Goal: Find specific page/section: Find specific page/section

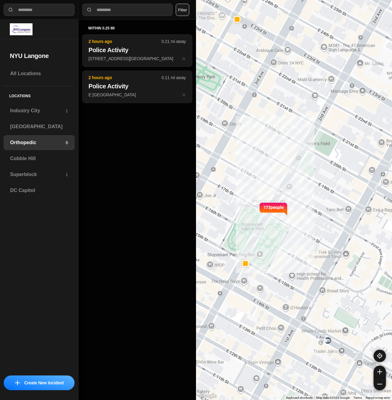
select select "*"
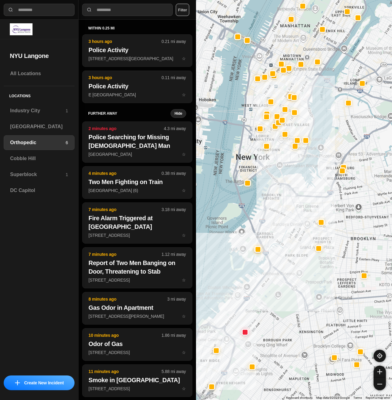
select select "*"
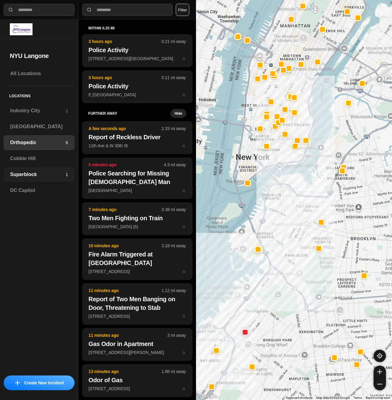
click at [58, 178] on div "Superblock 1" at bounding box center [39, 174] width 71 height 15
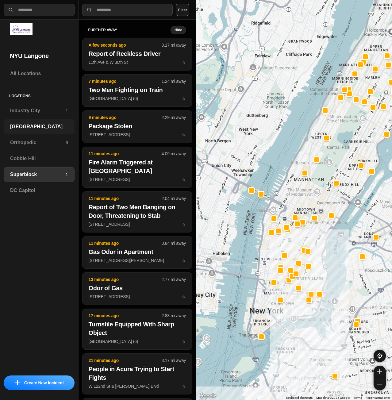
click at [23, 125] on h3 "[GEOGRAPHIC_DATA]" at bounding box center [39, 126] width 58 height 7
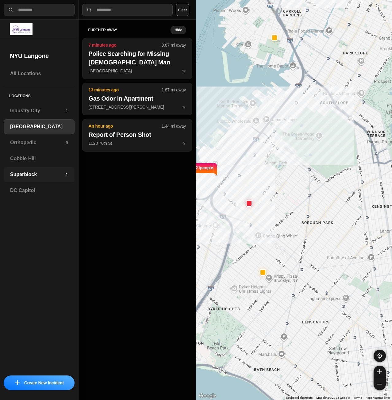
click at [44, 172] on h3 "Superblock" at bounding box center [38, 174] width 56 height 7
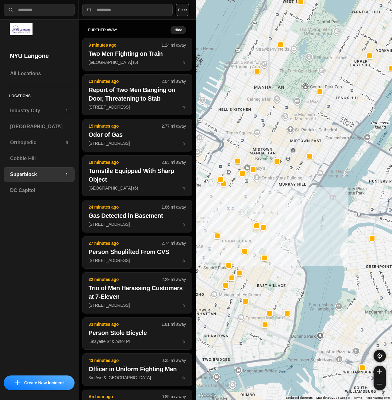
drag, startPoint x: 240, startPoint y: 254, endPoint x: 249, endPoint y: 223, distance: 32.5
click at [249, 223] on div at bounding box center [294, 200] width 196 height 400
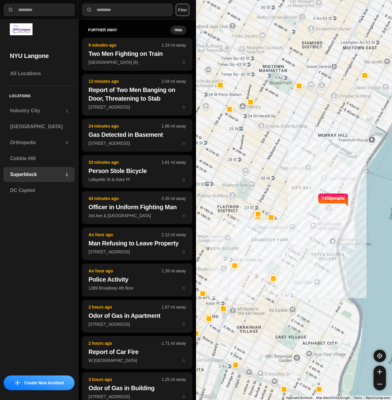
drag, startPoint x: 342, startPoint y: 267, endPoint x: 334, endPoint y: 256, distance: 13.4
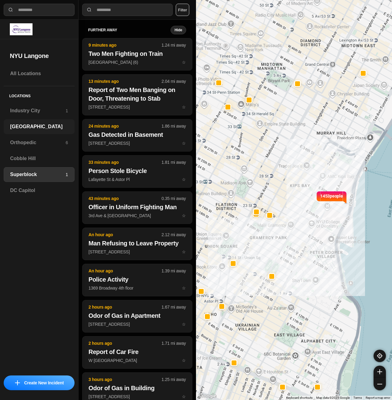
click at [51, 127] on h3 "[GEOGRAPHIC_DATA]" at bounding box center [39, 126] width 58 height 7
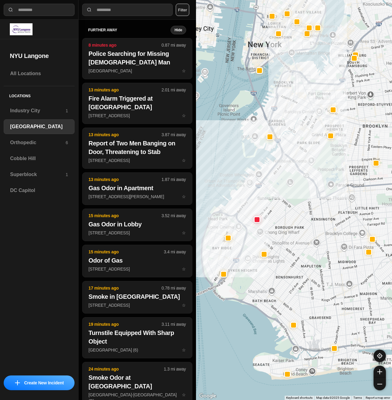
drag, startPoint x: 281, startPoint y: 229, endPoint x: 277, endPoint y: 237, distance: 9.1
click at [277, 237] on div at bounding box center [294, 200] width 196 height 400
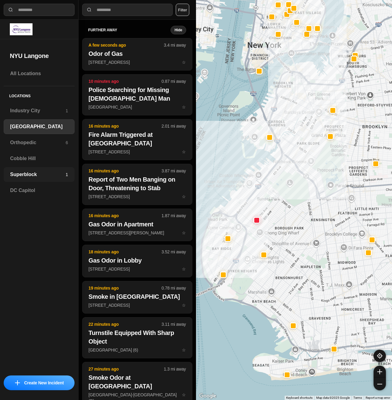
click at [27, 172] on h3 "Superblock" at bounding box center [38, 174] width 56 height 7
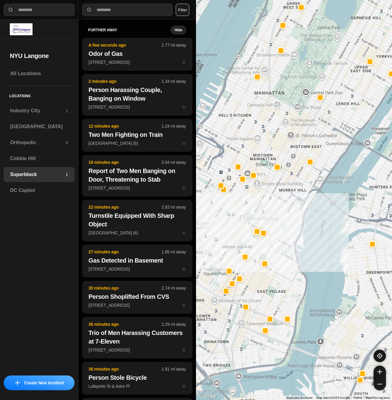
drag, startPoint x: 308, startPoint y: 312, endPoint x: 327, endPoint y: 296, distance: 24.8
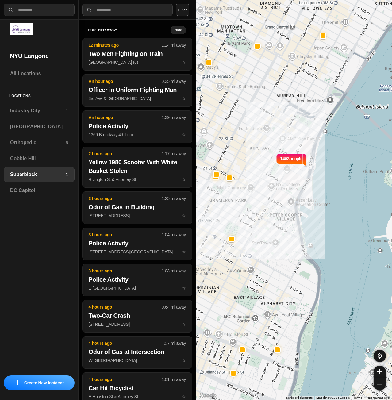
drag, startPoint x: 300, startPoint y: 284, endPoint x: 313, endPoint y: 300, distance: 20.0
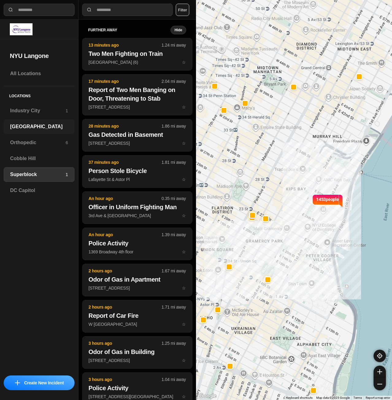
click at [48, 126] on h3 "[GEOGRAPHIC_DATA]" at bounding box center [39, 126] width 58 height 7
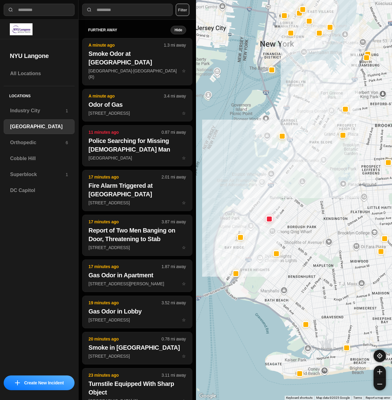
drag, startPoint x: 286, startPoint y: 211, endPoint x: 259, endPoint y: 247, distance: 45.6
click at [259, 247] on div at bounding box center [294, 200] width 196 height 400
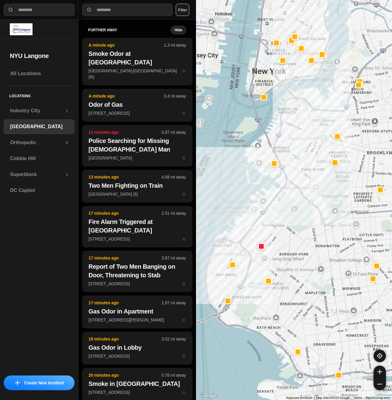
drag, startPoint x: 259, startPoint y: 238, endPoint x: 295, endPoint y: 230, distance: 36.8
click at [295, 230] on div at bounding box center [294, 200] width 196 height 400
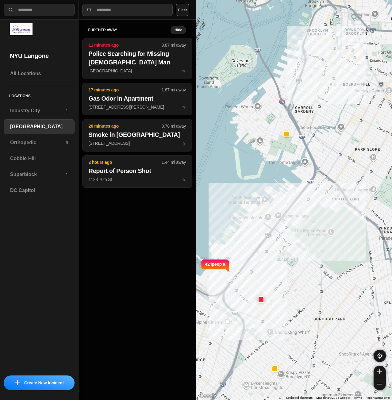
drag, startPoint x: 288, startPoint y: 236, endPoint x: 296, endPoint y: 277, distance: 42.1
click at [294, 284] on div "421 people" at bounding box center [294, 200] width 196 height 400
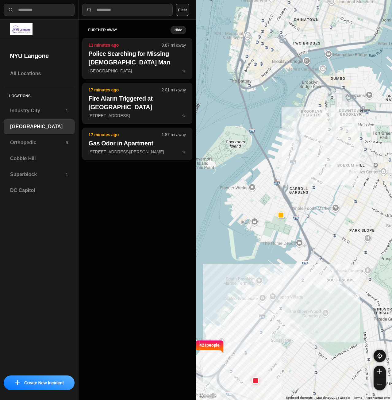
drag, startPoint x: 291, startPoint y: 236, endPoint x: 287, endPoint y: 252, distance: 16.1
click at [287, 254] on div "421 people" at bounding box center [294, 200] width 196 height 400
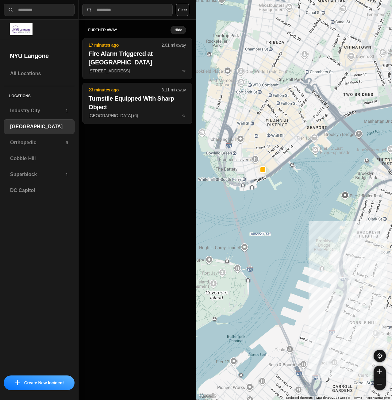
drag, startPoint x: 257, startPoint y: 162, endPoint x: 299, endPoint y: 273, distance: 118.0
click at [298, 278] on div "421 people" at bounding box center [294, 200] width 196 height 400
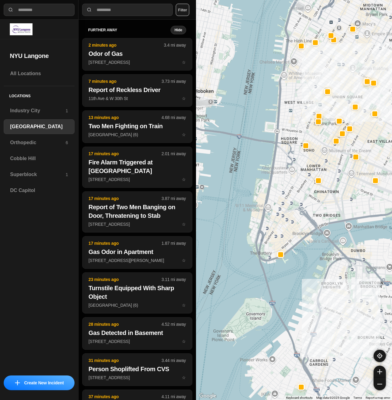
drag, startPoint x: 307, startPoint y: 180, endPoint x: 273, endPoint y: 198, distance: 38.4
click at [273, 198] on div "421 people" at bounding box center [294, 200] width 196 height 400
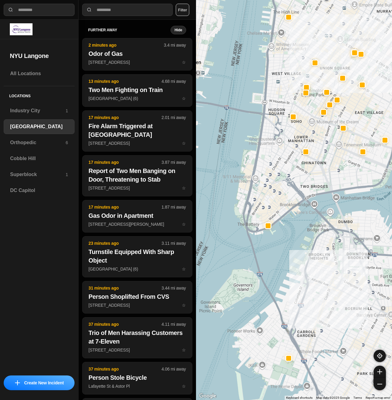
drag, startPoint x: 314, startPoint y: 190, endPoint x: 304, endPoint y: 207, distance: 19.2
click at [304, 207] on div "421 people" at bounding box center [294, 200] width 196 height 400
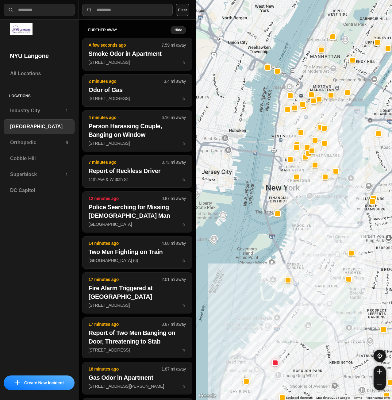
drag, startPoint x: 341, startPoint y: 84, endPoint x: 333, endPoint y: 119, distance: 36.3
click at [333, 119] on div at bounding box center [294, 200] width 196 height 400
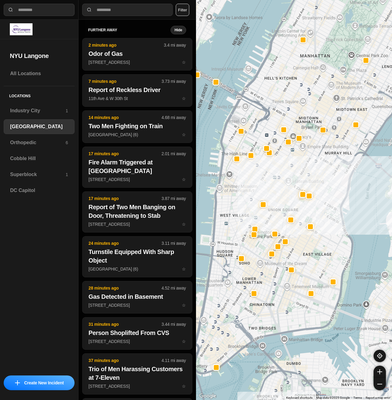
drag, startPoint x: 335, startPoint y: 213, endPoint x: 331, endPoint y: 228, distance: 15.3
click at [331, 228] on div "421 people" at bounding box center [294, 200] width 196 height 400
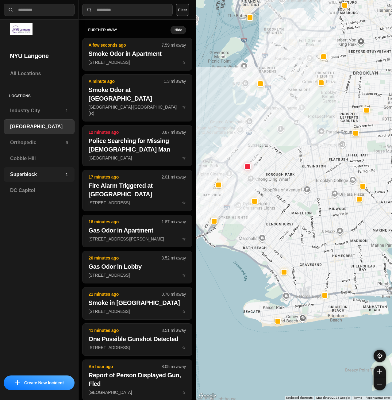
click at [48, 171] on h3 "Superblock" at bounding box center [38, 174] width 56 height 7
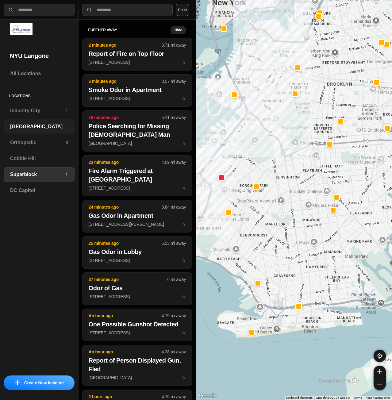
click at [45, 131] on div "[GEOGRAPHIC_DATA]" at bounding box center [39, 126] width 71 height 15
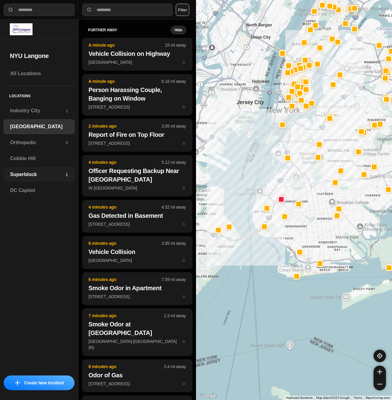
click at [33, 180] on div "Superblock 1" at bounding box center [39, 174] width 71 height 15
